Goal: Transaction & Acquisition: Purchase product/service

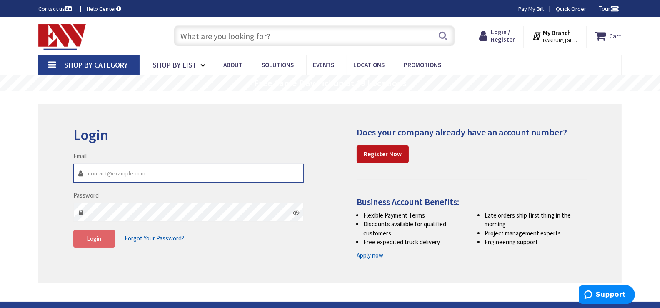
type input "nokun@netservicesllc.net"
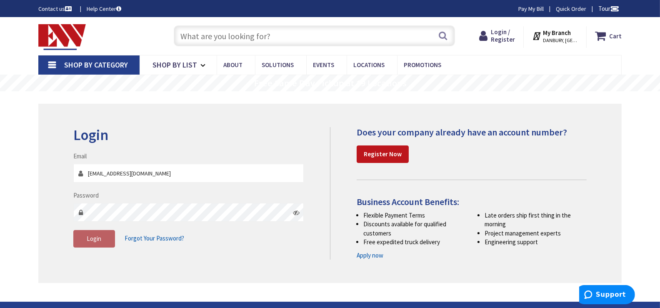
click at [98, 238] on span "Login" at bounding box center [94, 239] width 15 height 8
